Goal: Information Seeking & Learning: Check status

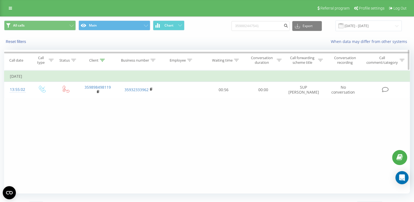
click at [101, 60] on icon at bounding box center [102, 60] width 5 height 3
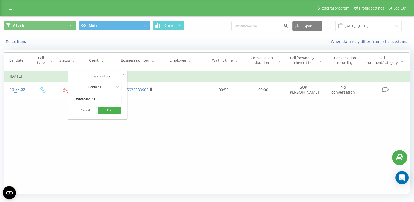
drag, startPoint x: 104, startPoint y: 97, endPoint x: 71, endPoint y: 98, distance: 32.9
click at [71, 98] on div "Filter by condition Contains 359898498119 Cancel OK" at bounding box center [98, 94] width 60 height 49
click at [112, 112] on span "OK" at bounding box center [109, 110] width 15 height 8
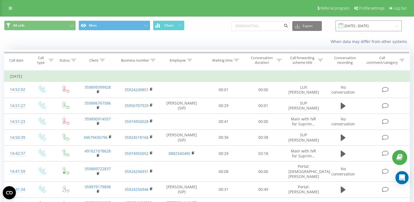
click at [398, 27] on input "[DATE] - [DATE]" at bounding box center [369, 26] width 66 height 11
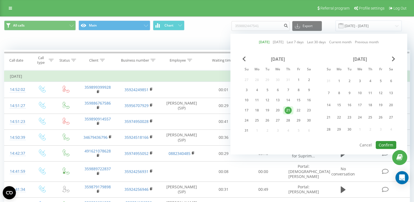
click at [386, 141] on button "Confirm" at bounding box center [386, 145] width 21 height 8
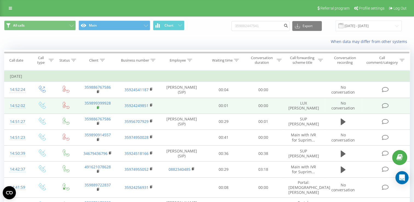
click at [97, 106] on icon at bounding box center [98, 108] width 3 height 4
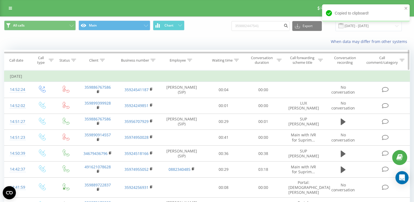
click at [101, 59] on icon at bounding box center [102, 60] width 5 height 3
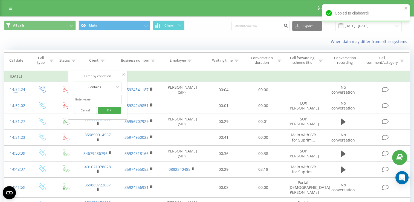
paste input "359899399928"
type input "359899399928"
click at [116, 110] on span "OK" at bounding box center [109, 110] width 15 height 8
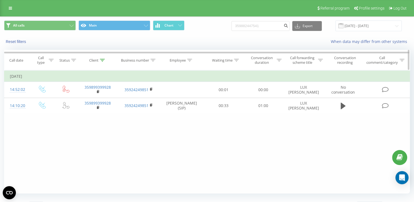
click at [103, 62] on th "Client" at bounding box center [97, 60] width 41 height 20
click at [103, 59] on icon at bounding box center [102, 60] width 5 height 3
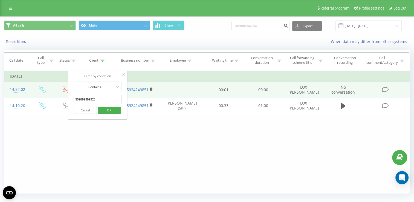
drag, startPoint x: 101, startPoint y: 95, endPoint x: 61, endPoint y: 97, distance: 40.0
click at [61, 97] on table "Filter by condition Equal Enter value Cancel OK Filter by condition Equal Enter…" at bounding box center [207, 92] width 406 height 44
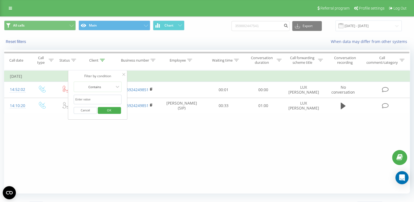
click at [113, 108] on span "OK" at bounding box center [109, 110] width 15 height 8
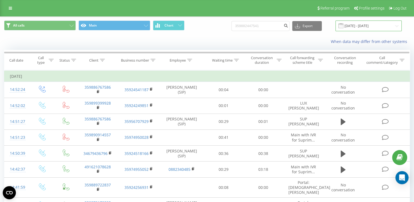
click at [397, 26] on input "[DATE] - [DATE]" at bounding box center [369, 26] width 66 height 11
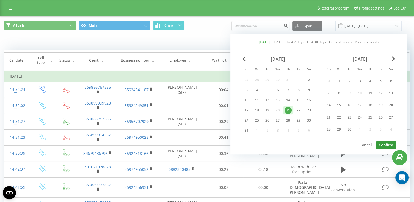
click at [392, 142] on button "Confirm" at bounding box center [386, 145] width 21 height 8
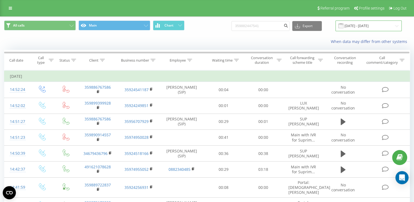
click at [397, 27] on input "[DATE] - [DATE]" at bounding box center [369, 26] width 66 height 11
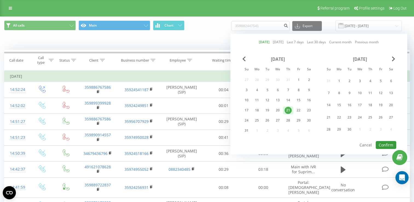
click at [387, 143] on button "Confirm" at bounding box center [386, 145] width 21 height 8
click at [0, 0] on div at bounding box center [0, 0] width 0 height 0
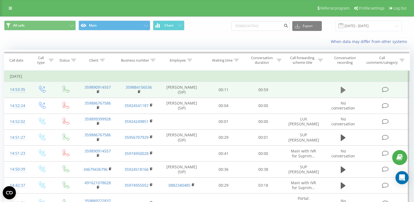
click at [341, 91] on icon at bounding box center [343, 90] width 5 height 8
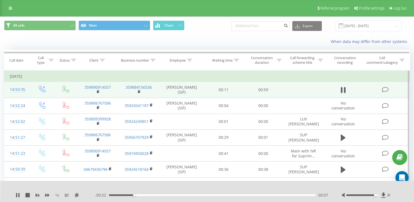
drag, startPoint x: 361, startPoint y: 196, endPoint x: 376, endPoint y: 196, distance: 14.2
click at [376, 196] on div "Accessibility label" at bounding box center [375, 195] width 2 height 2
click at [27, 194] on icon at bounding box center [27, 195] width 4 height 4
click at [97, 91] on rect at bounding box center [98, 92] width 2 height 2
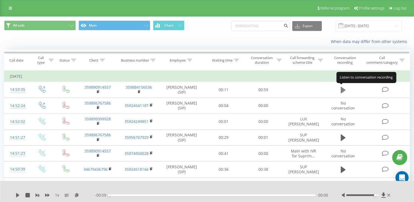
click at [343, 89] on icon at bounding box center [343, 90] width 5 height 7
drag, startPoint x: 179, startPoint y: 195, endPoint x: 95, endPoint y: 191, distance: 84.2
click at [96, 194] on div "- 00:59 00:00 00:00" at bounding box center [211, 195] width 233 height 5
click at [28, 195] on icon at bounding box center [27, 195] width 4 height 4
click at [16, 196] on icon at bounding box center [17, 195] width 3 height 4
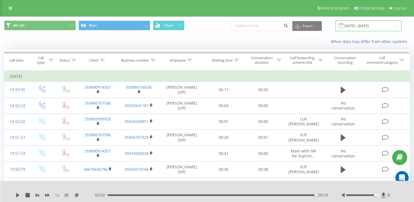
click at [396, 27] on input "[DATE] - [DATE]" at bounding box center [369, 26] width 66 height 11
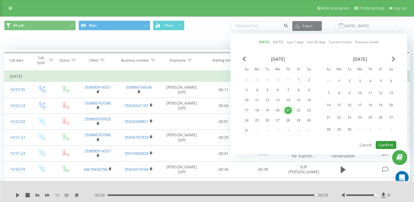
click at [386, 142] on button "Confirm" at bounding box center [386, 145] width 21 height 8
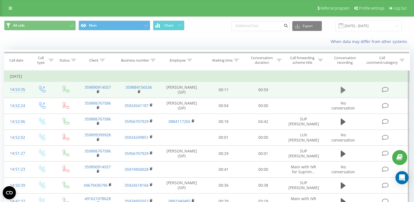
click at [341, 90] on icon at bounding box center [343, 90] width 5 height 7
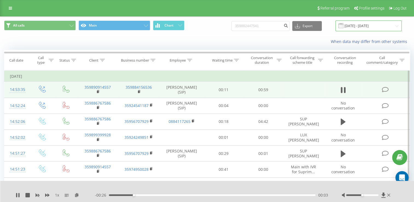
click at [397, 27] on input "[DATE] - [DATE]" at bounding box center [369, 26] width 66 height 11
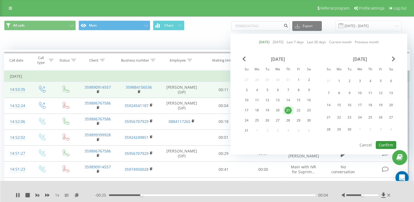
click at [390, 142] on button "Confirm" at bounding box center [386, 145] width 21 height 8
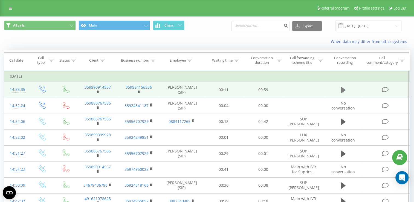
click at [346, 88] on icon at bounding box center [343, 90] width 5 height 8
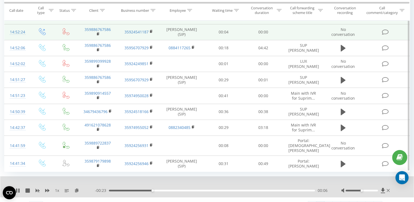
scroll to position [82, 0]
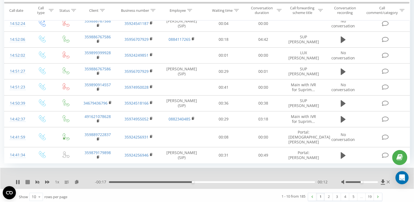
click at [27, 181] on icon at bounding box center [27, 182] width 4 height 4
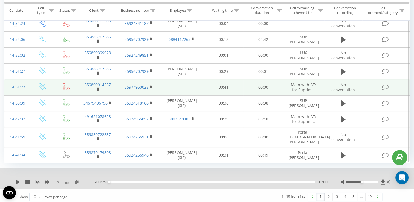
scroll to position [55, 0]
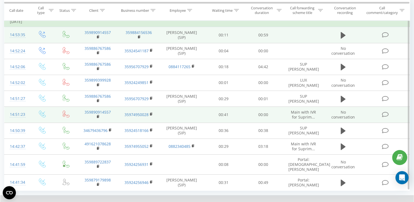
click at [307, 118] on span "Main with IVR for Suprim..." at bounding box center [303, 115] width 25 height 10
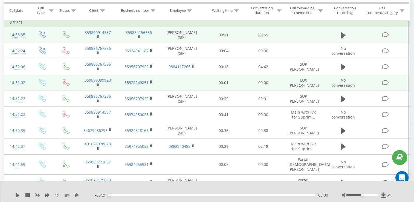
scroll to position [0, 0]
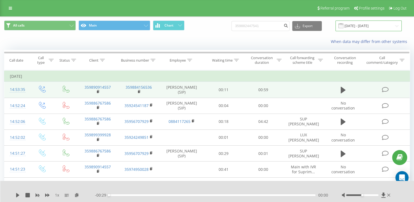
click at [394, 25] on input "[DATE] - [DATE]" at bounding box center [369, 26] width 66 height 11
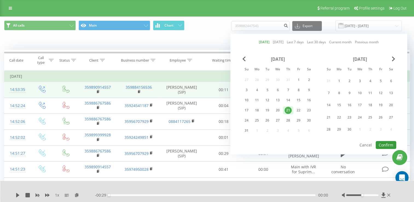
click at [384, 144] on button "Confirm" at bounding box center [386, 145] width 21 height 8
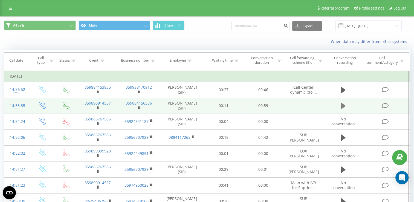
click at [345, 105] on icon at bounding box center [343, 106] width 5 height 7
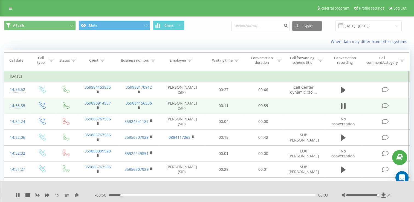
drag, startPoint x: 361, startPoint y: 196, endPoint x: 387, endPoint y: 195, distance: 26.0
click at [387, 195] on div at bounding box center [367, 195] width 50 height 5
click at [38, 195] on icon at bounding box center [38, 195] width 4 height 3
click at [30, 195] on icon at bounding box center [27, 195] width 4 height 4
click at [30, 194] on icon at bounding box center [27, 195] width 4 height 4
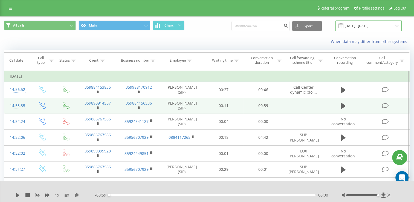
click at [397, 25] on input "[DATE] - [DATE]" at bounding box center [369, 26] width 66 height 11
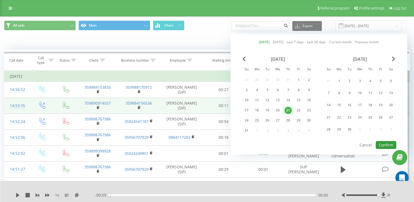
click at [389, 143] on button "Confirm" at bounding box center [386, 145] width 21 height 8
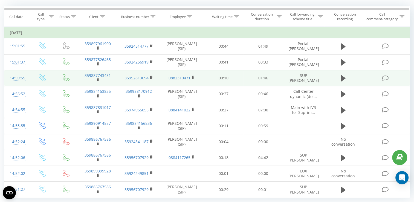
scroll to position [59, 0]
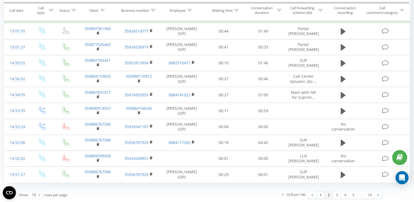
click at [329, 194] on link "2" at bounding box center [329, 195] width 8 height 8
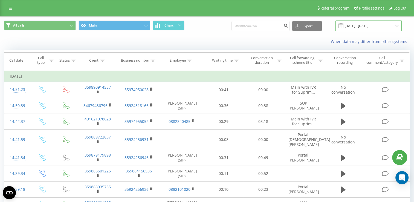
click at [398, 27] on input "[DATE] - [DATE]" at bounding box center [369, 26] width 66 height 11
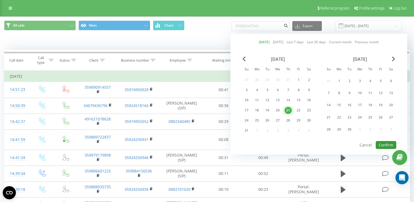
click at [381, 144] on button "Confirm" at bounding box center [386, 145] width 21 height 8
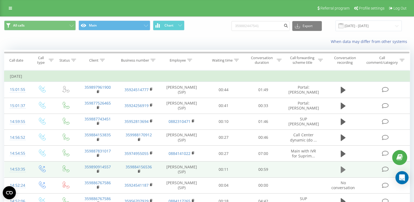
click at [340, 169] on button at bounding box center [343, 170] width 8 height 8
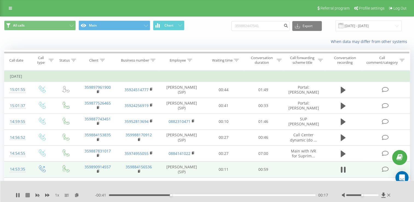
click at [28, 196] on icon at bounding box center [27, 195] width 4 height 4
drag, startPoint x: 363, startPoint y: 196, endPoint x: 390, endPoint y: 194, distance: 27.4
click at [390, 194] on div at bounding box center [367, 195] width 50 height 5
click at [397, 26] on input "[DATE] - [DATE]" at bounding box center [369, 26] width 66 height 11
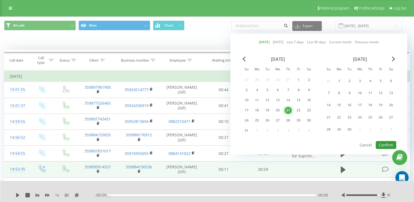
click at [382, 143] on button "Confirm" at bounding box center [386, 145] width 21 height 8
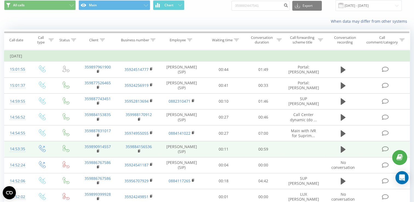
scroll to position [27, 0]
